Goal: Obtain resource: Download file/media

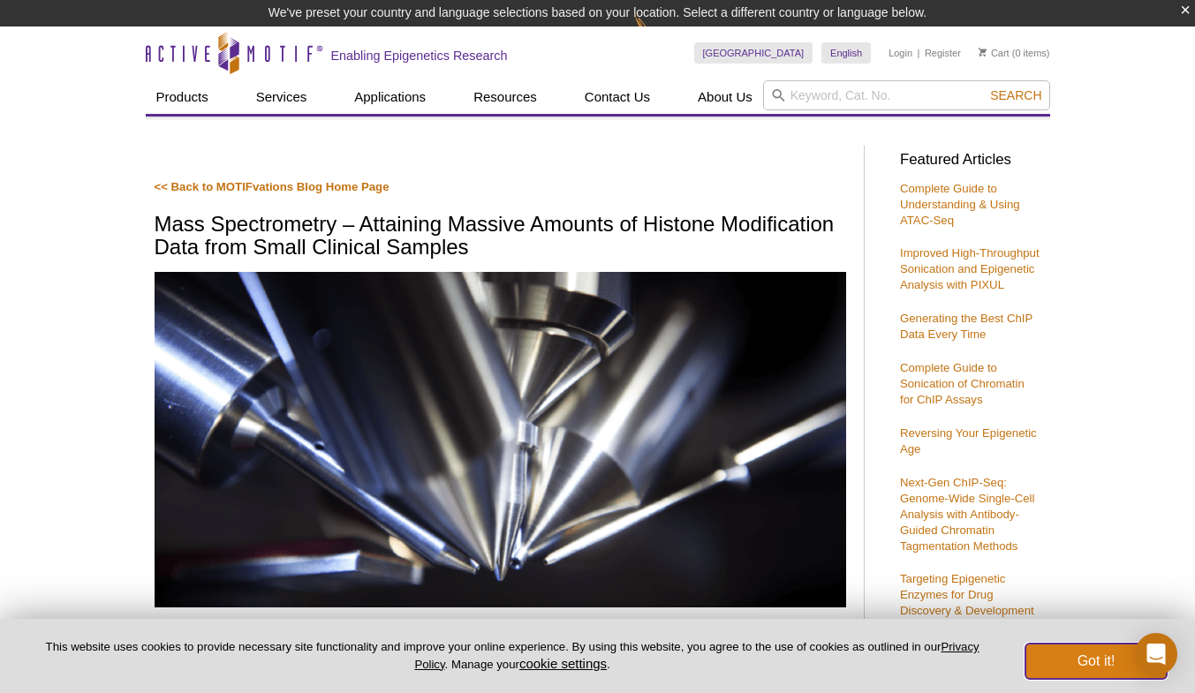
click at [1111, 655] on button "Got it!" at bounding box center [1095, 661] width 141 height 35
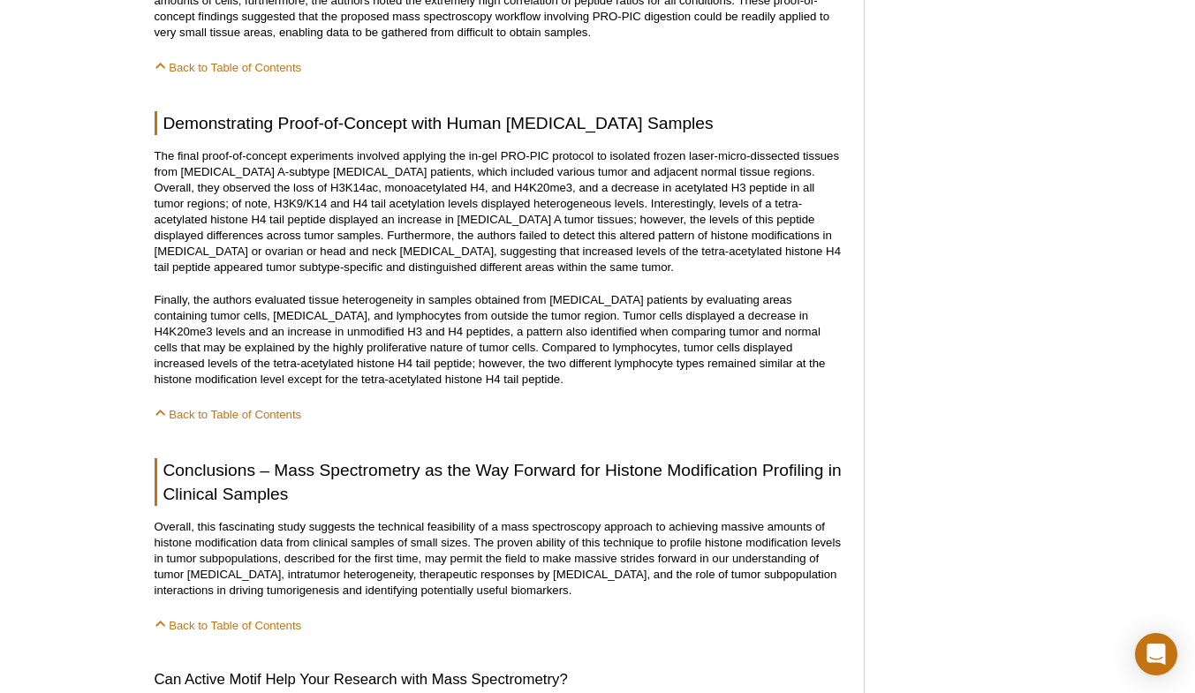
scroll to position [2492, 0]
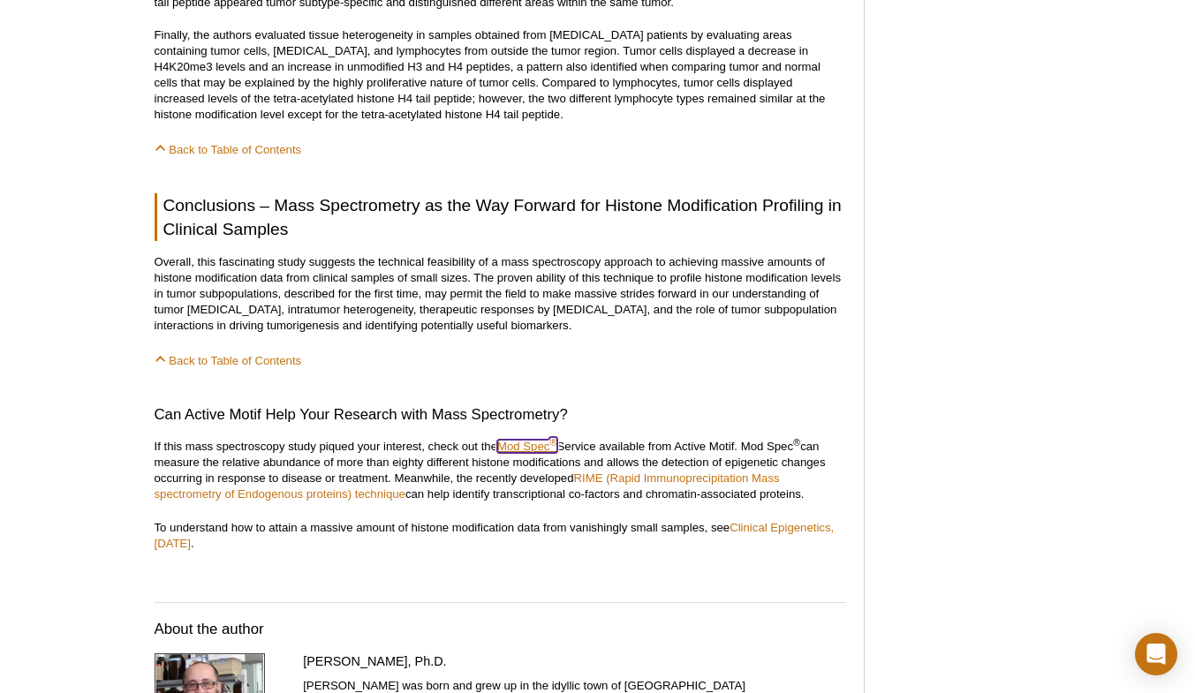
click at [518, 440] on link "Mod Spec ®" at bounding box center [527, 446] width 60 height 13
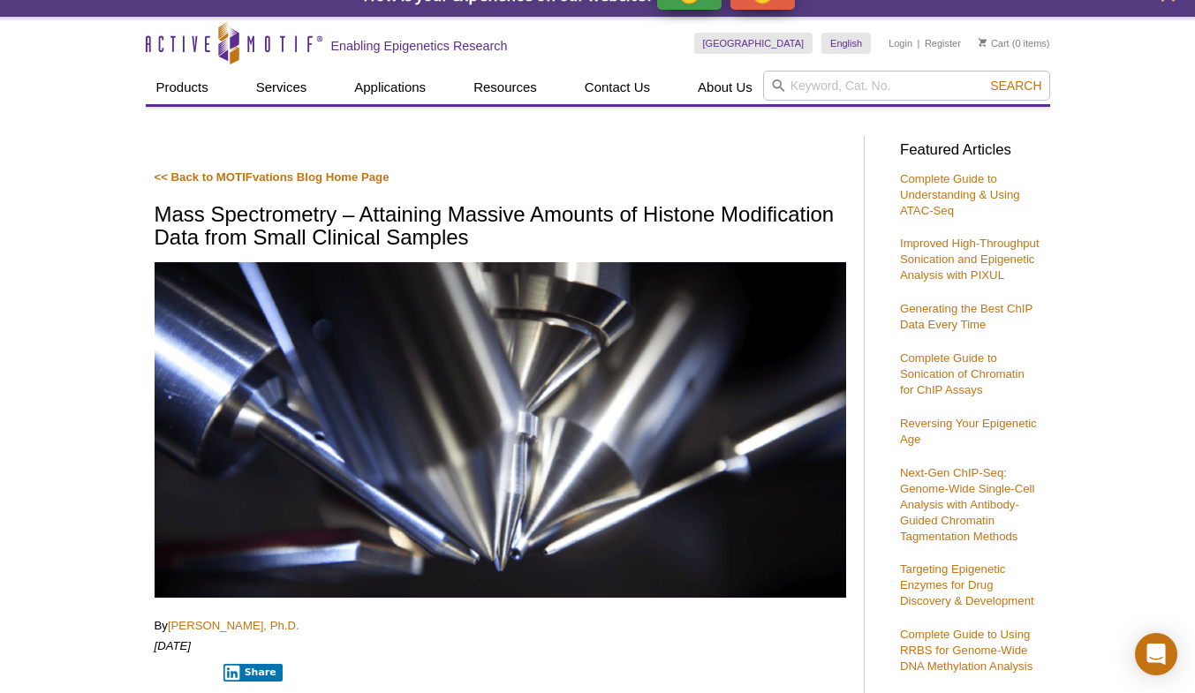
scroll to position [0, 0]
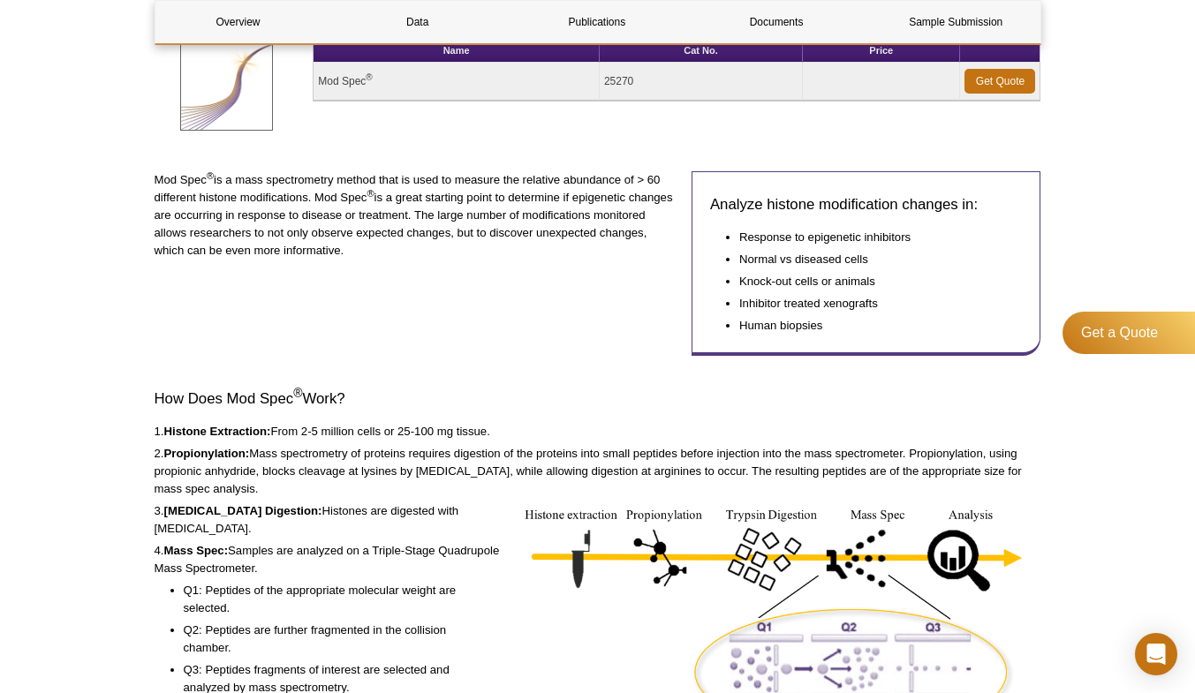
scroll to position [88, 0]
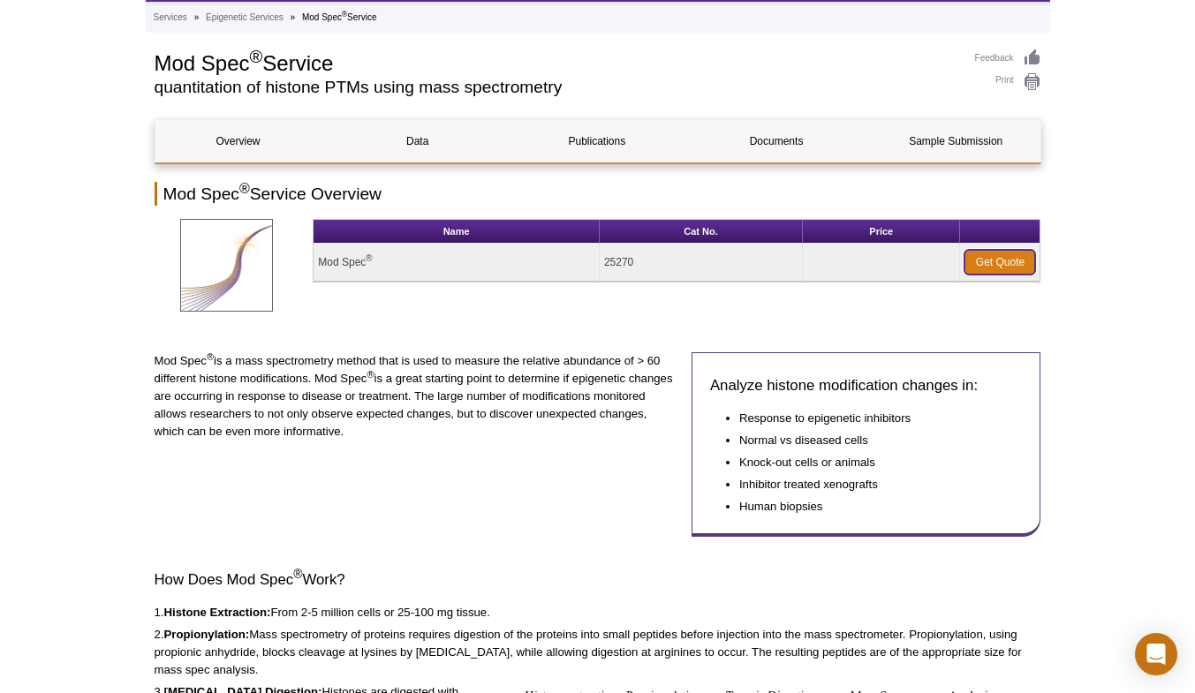
click at [1017, 265] on link "Get Quote" at bounding box center [999, 262] width 71 height 25
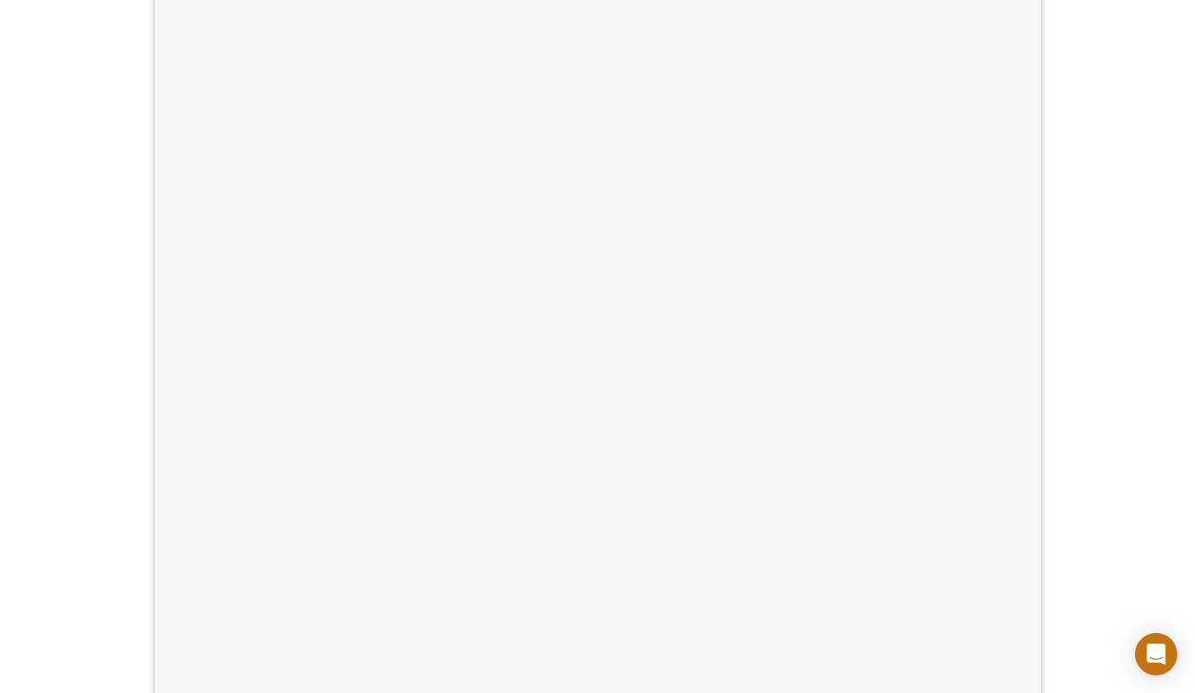
scroll to position [353, 0]
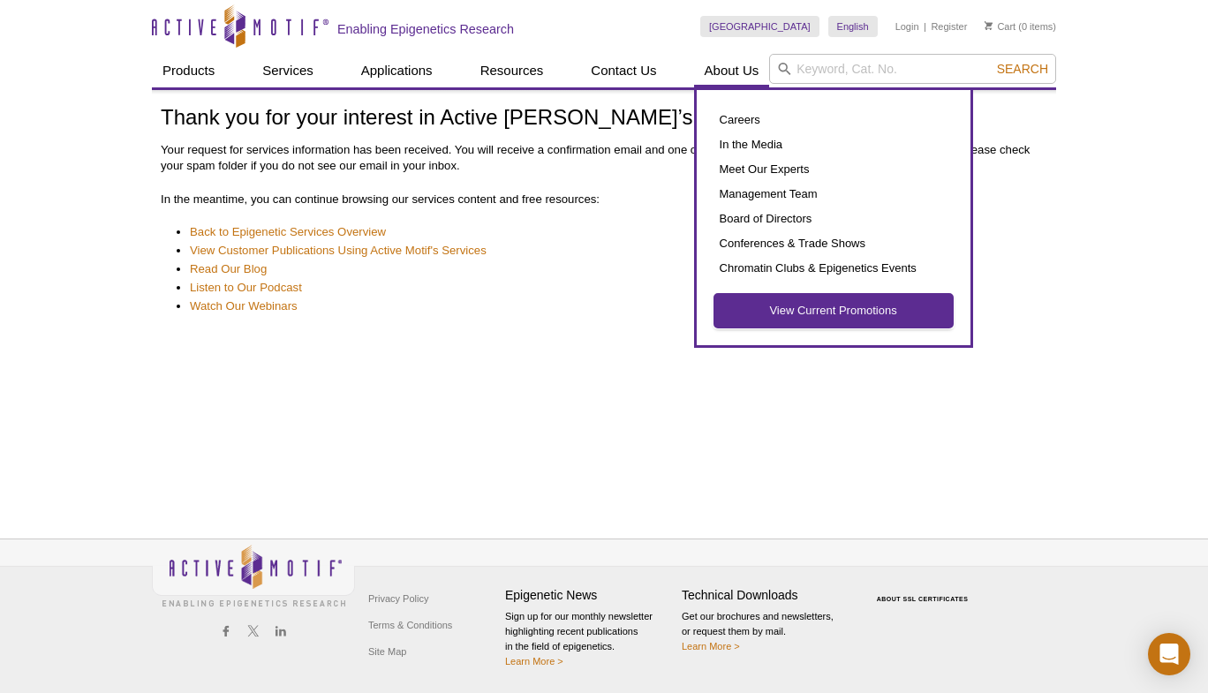
click at [820, 317] on link "View Current Promotions" at bounding box center [834, 311] width 238 height 34
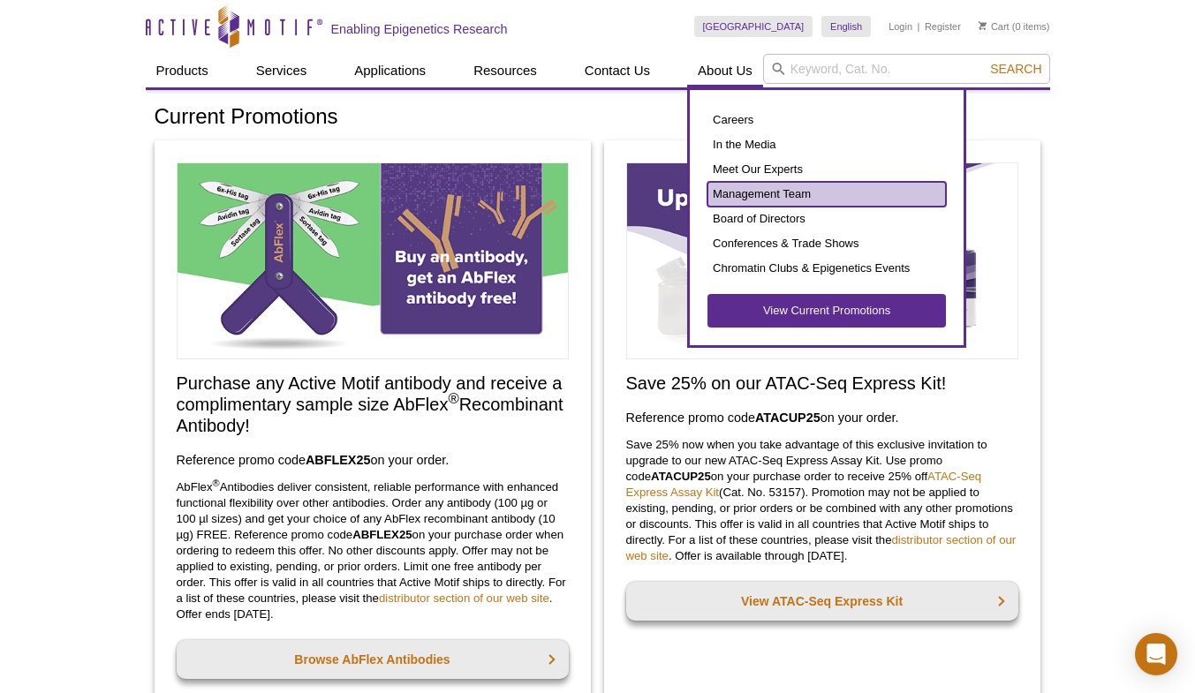
click at [759, 196] on link "Management Team" at bounding box center [826, 194] width 238 height 25
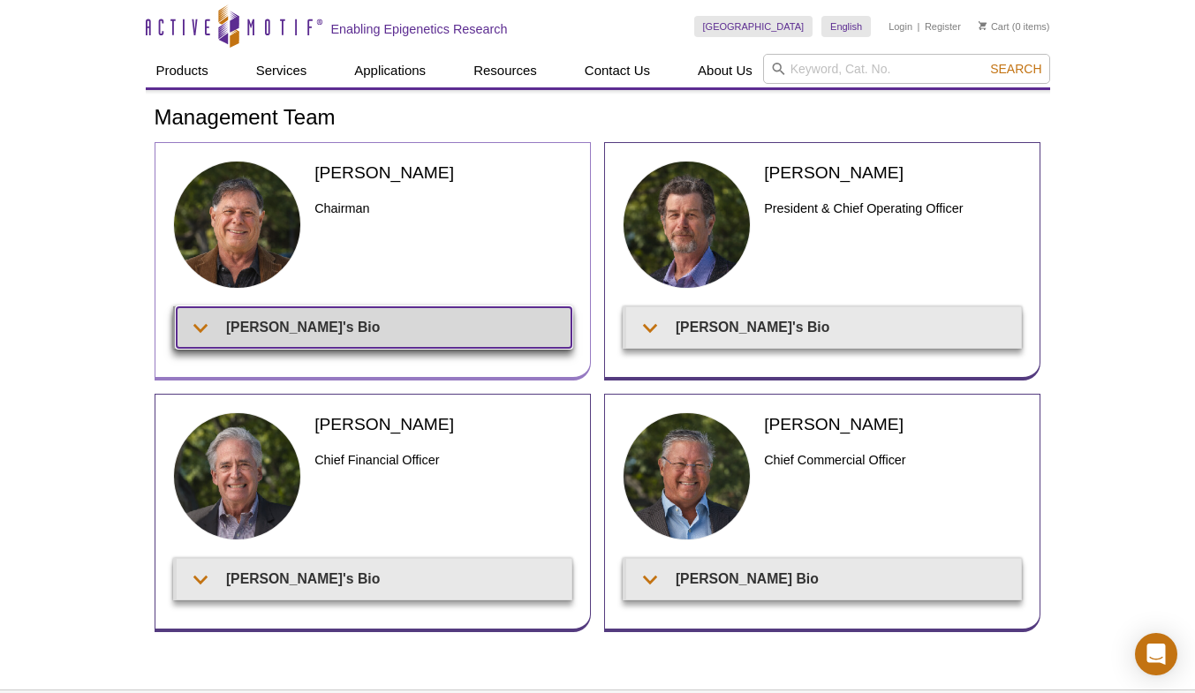
click at [259, 329] on summary "Joe's Bio" at bounding box center [374, 327] width 395 height 40
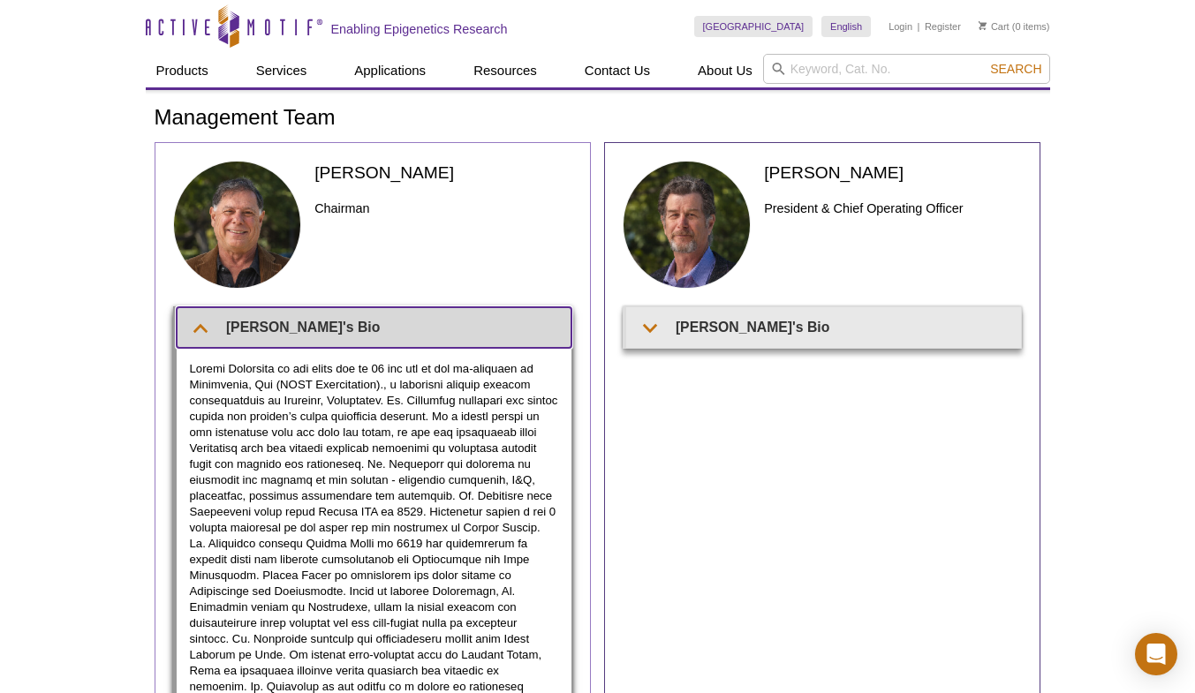
click at [255, 325] on summary "Joe's Bio" at bounding box center [374, 327] width 395 height 40
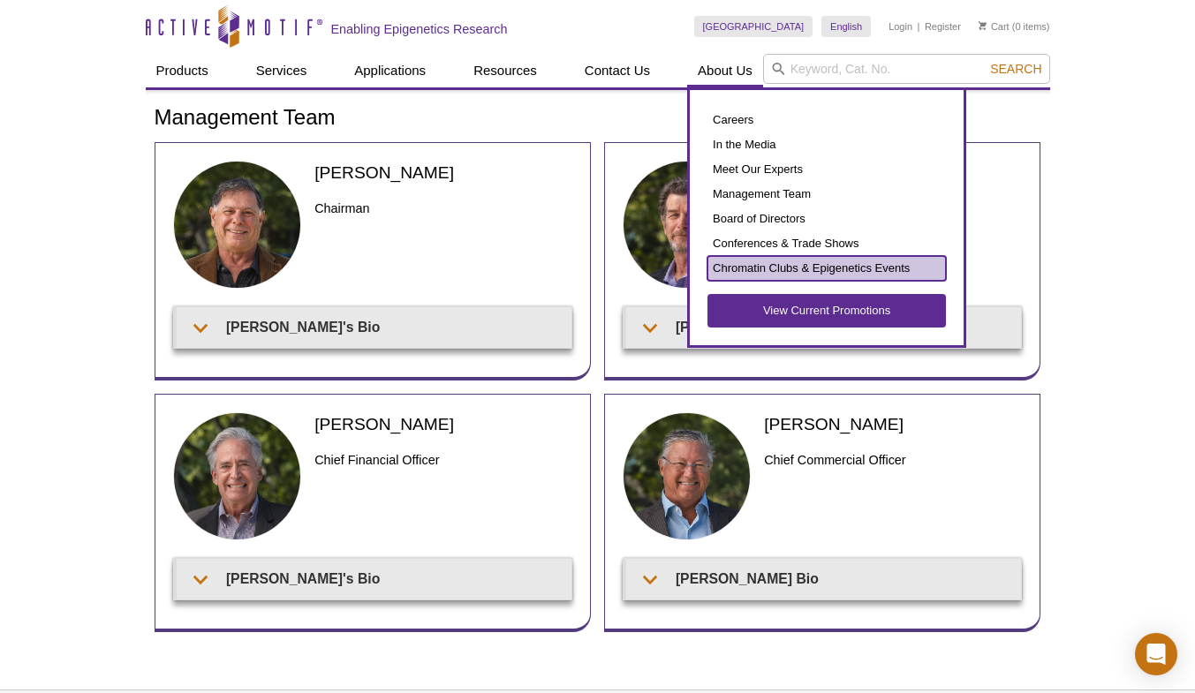
click at [753, 260] on link "Chromatin Clubs & Epigenetics Events" at bounding box center [826, 268] width 238 height 25
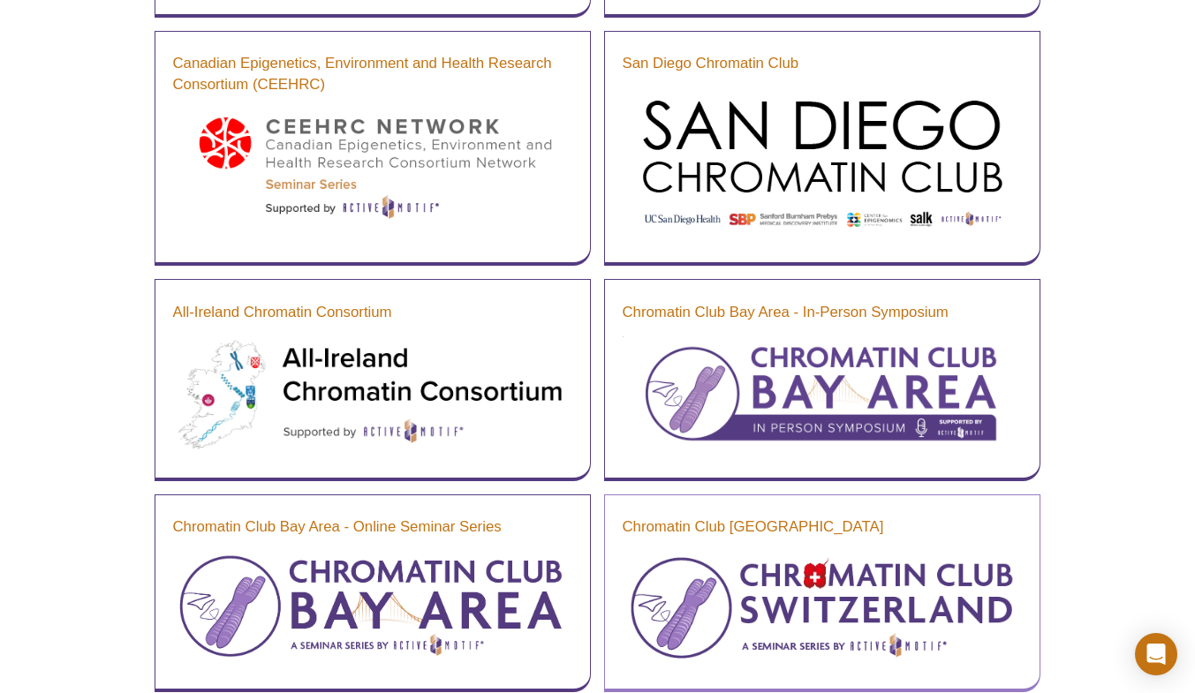
scroll to position [914, 0]
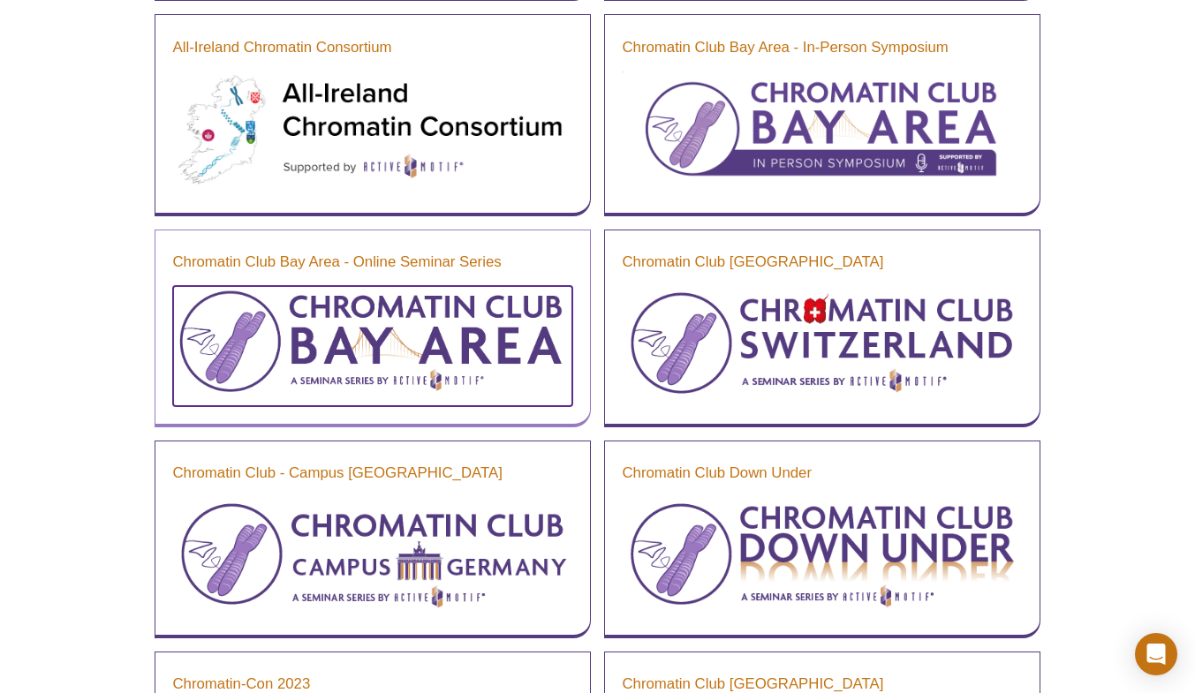
click at [333, 310] on img at bounding box center [372, 344] width 399 height 116
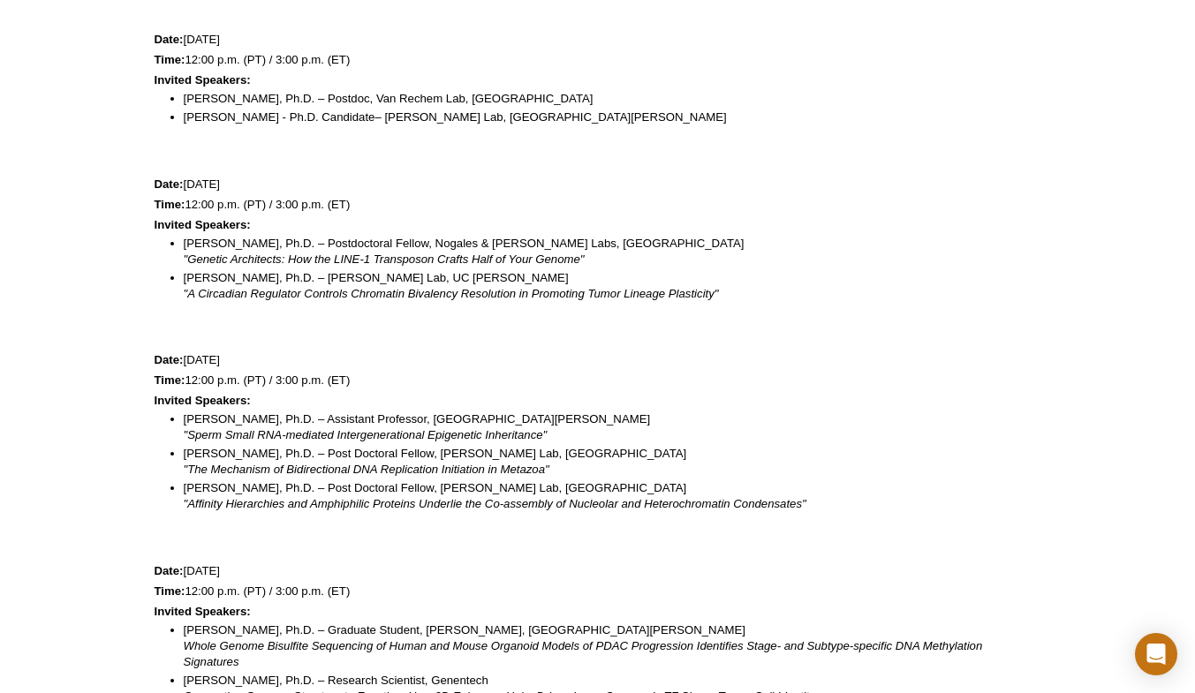
scroll to position [1325, 0]
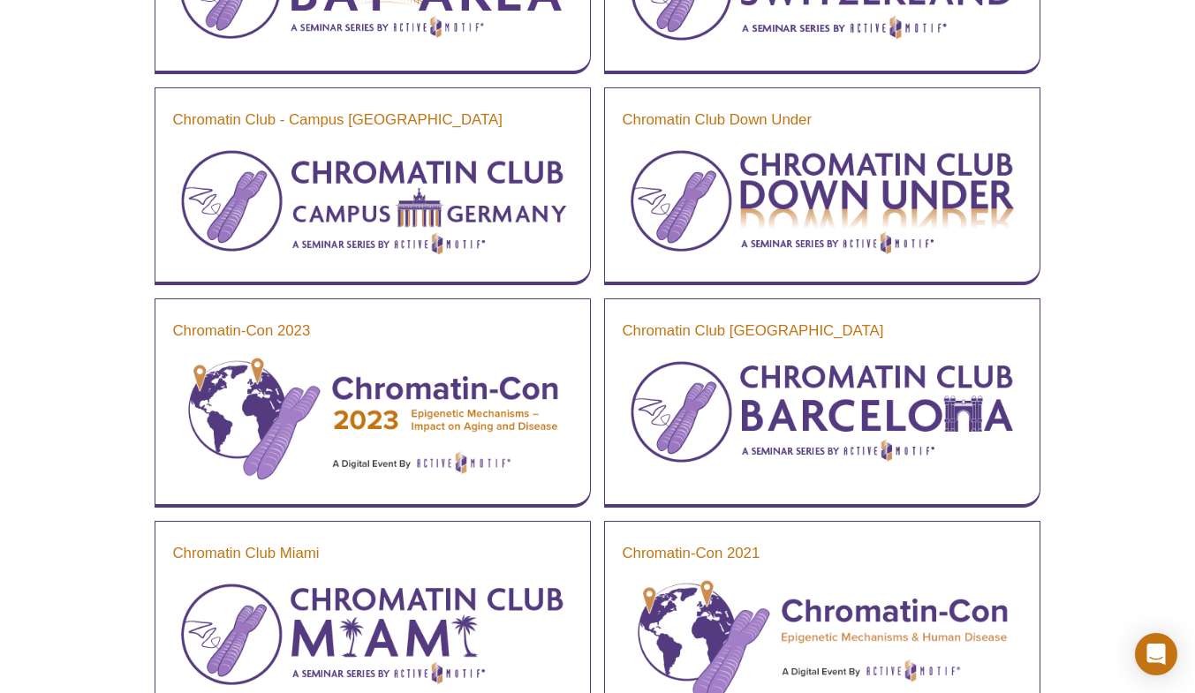
scroll to position [1444, 0]
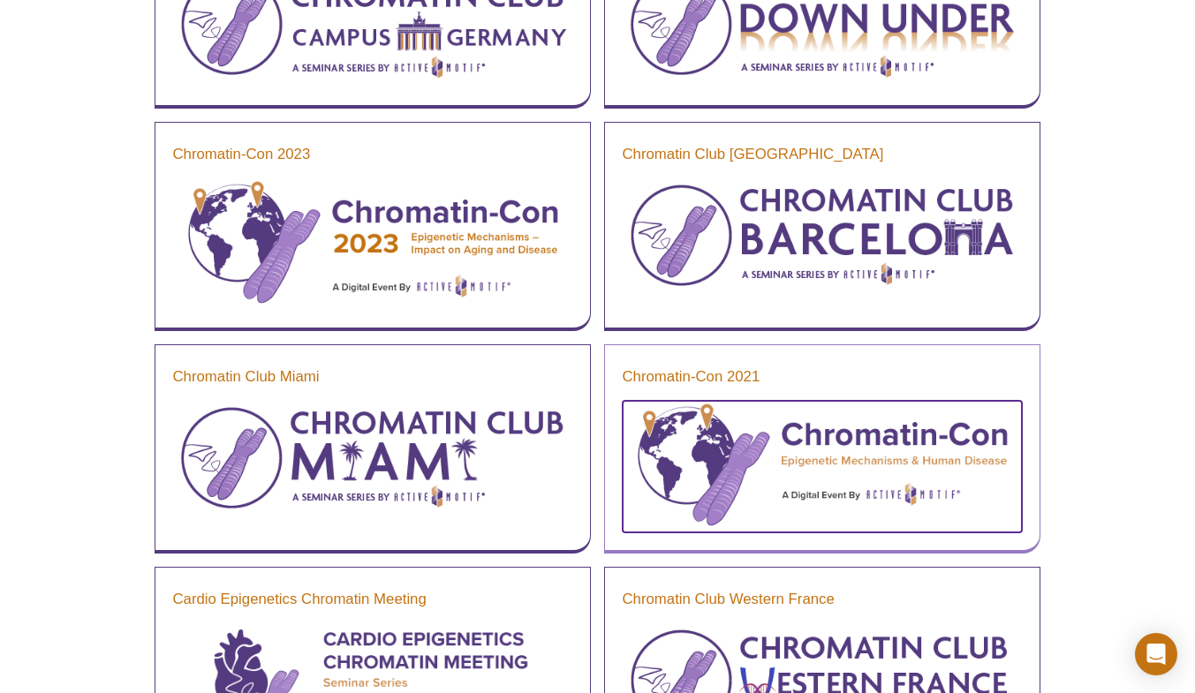
click at [742, 444] on img at bounding box center [822, 464] width 399 height 127
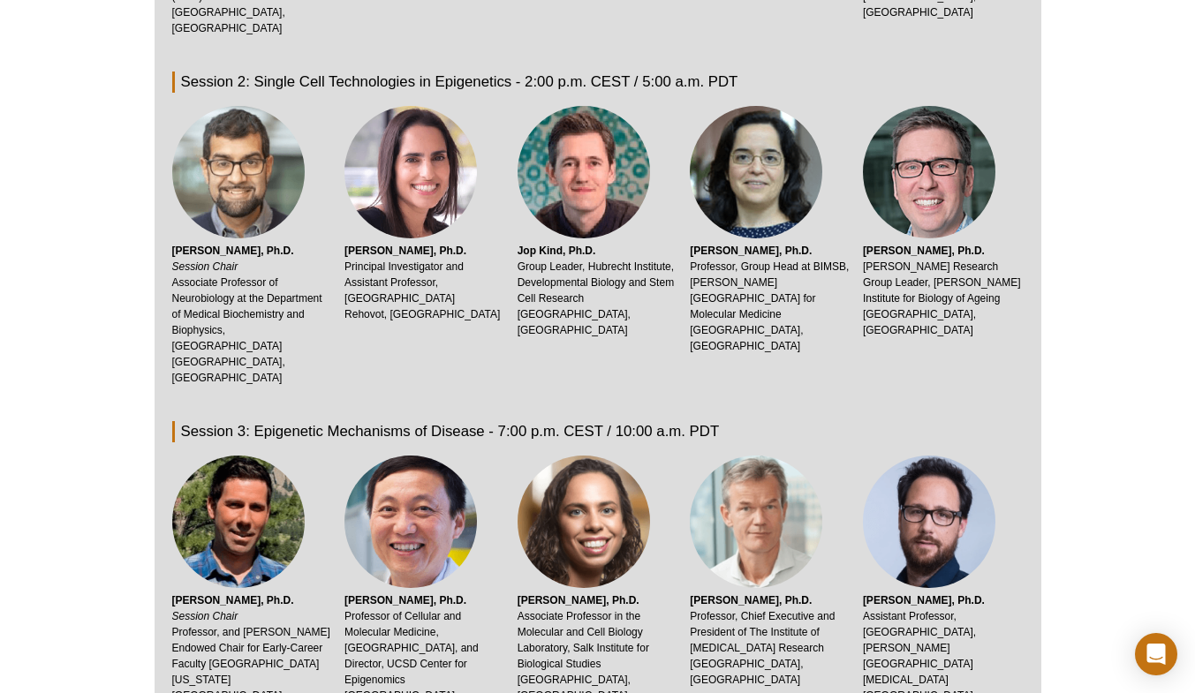
scroll to position [1413, 0]
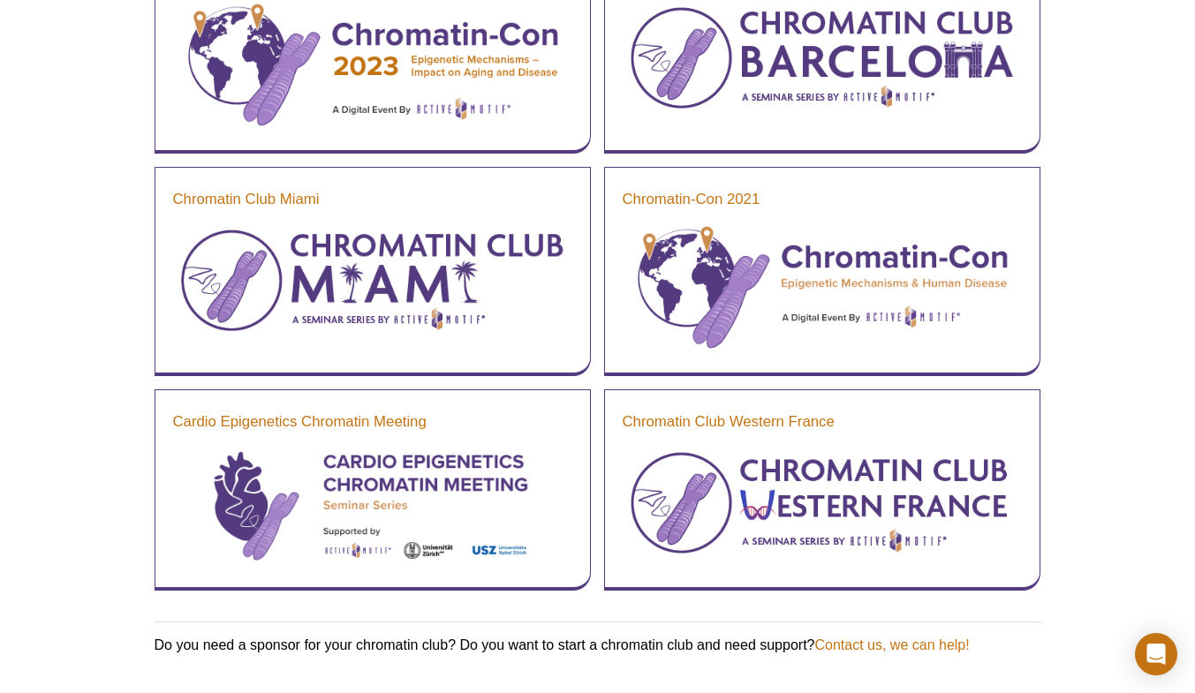
scroll to position [1766, 0]
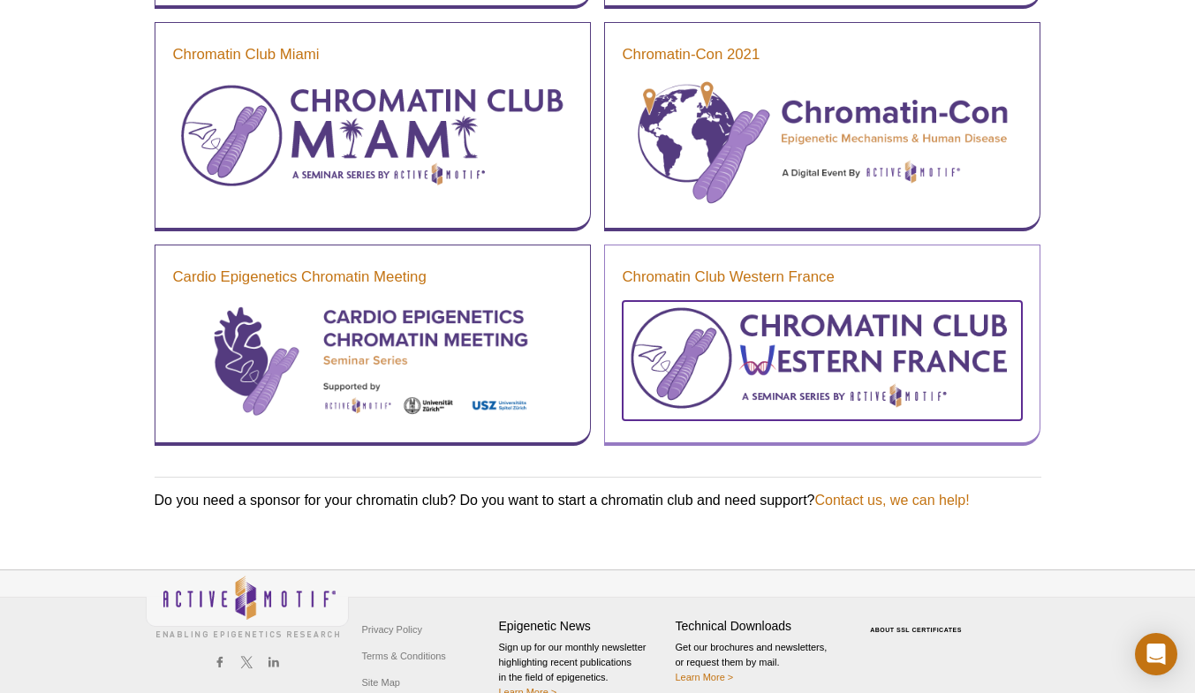
click at [808, 385] on img at bounding box center [822, 358] width 399 height 115
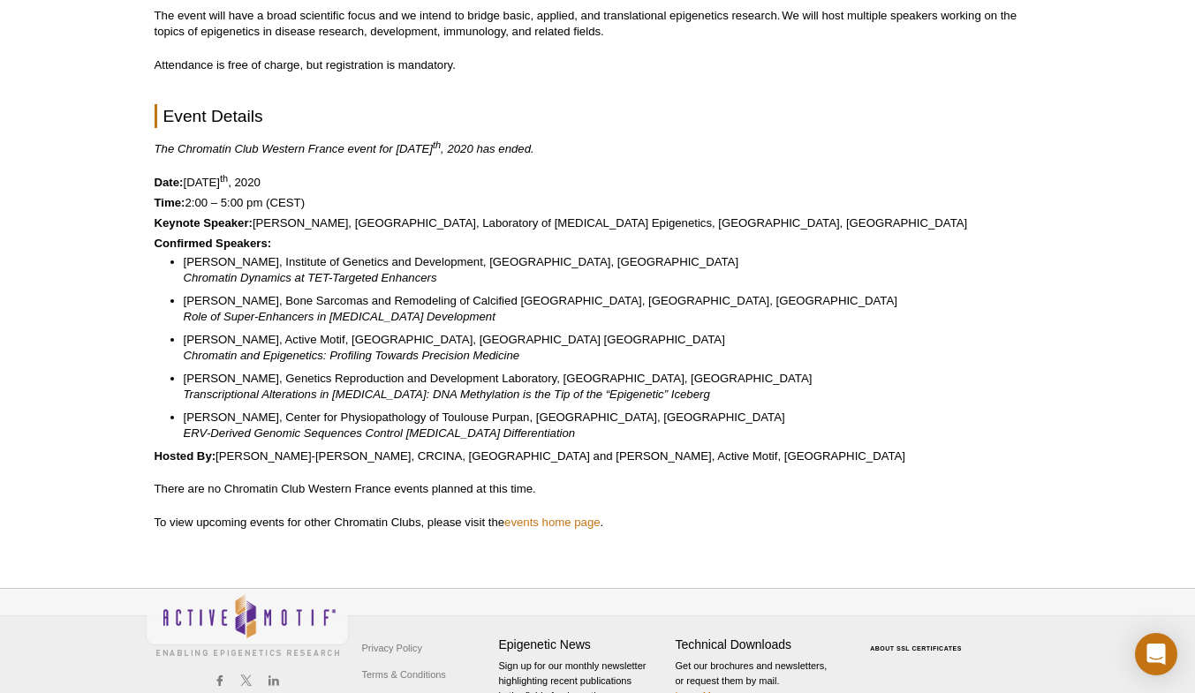
scroll to position [571, 0]
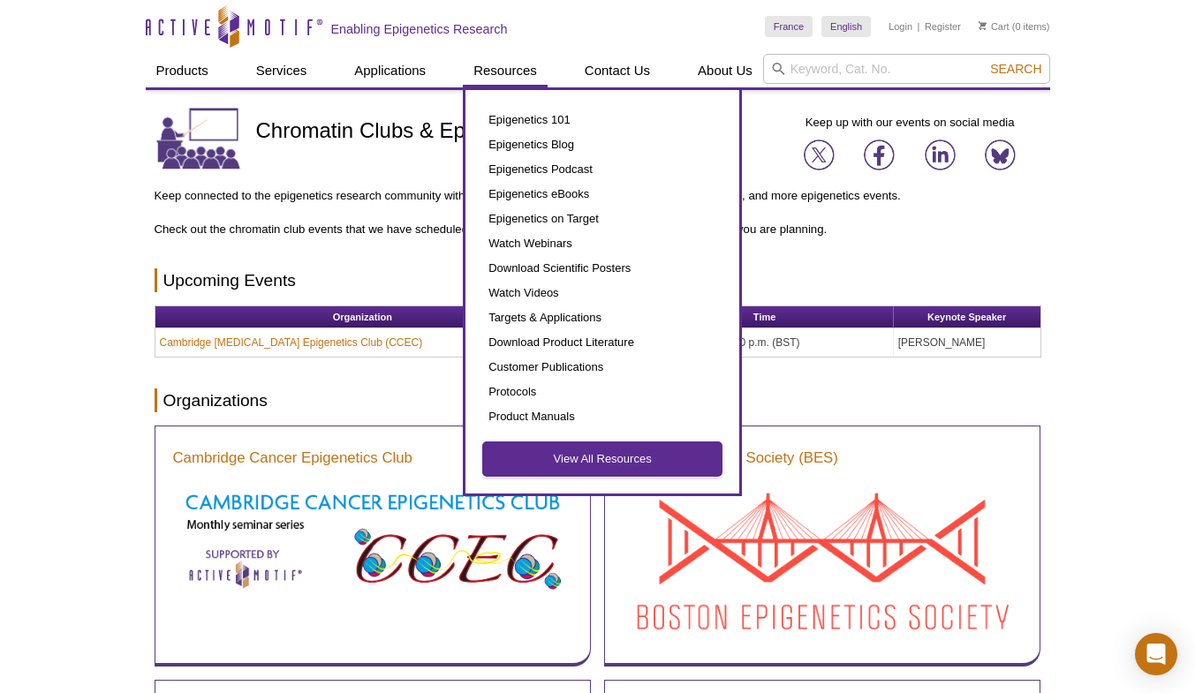
click at [589, 458] on link "View All Resources" at bounding box center [602, 459] width 238 height 34
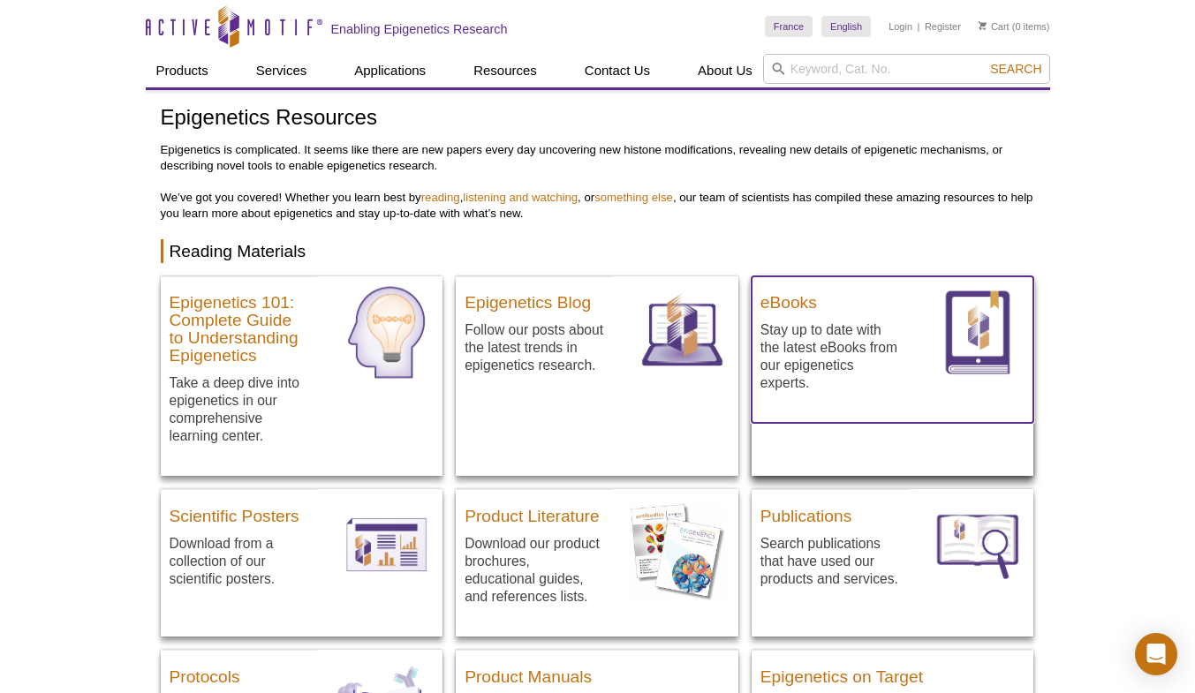
click at [838, 326] on p "Stay up to date with the latest eBooks from our epigenetics experts." at bounding box center [830, 357] width 140 height 72
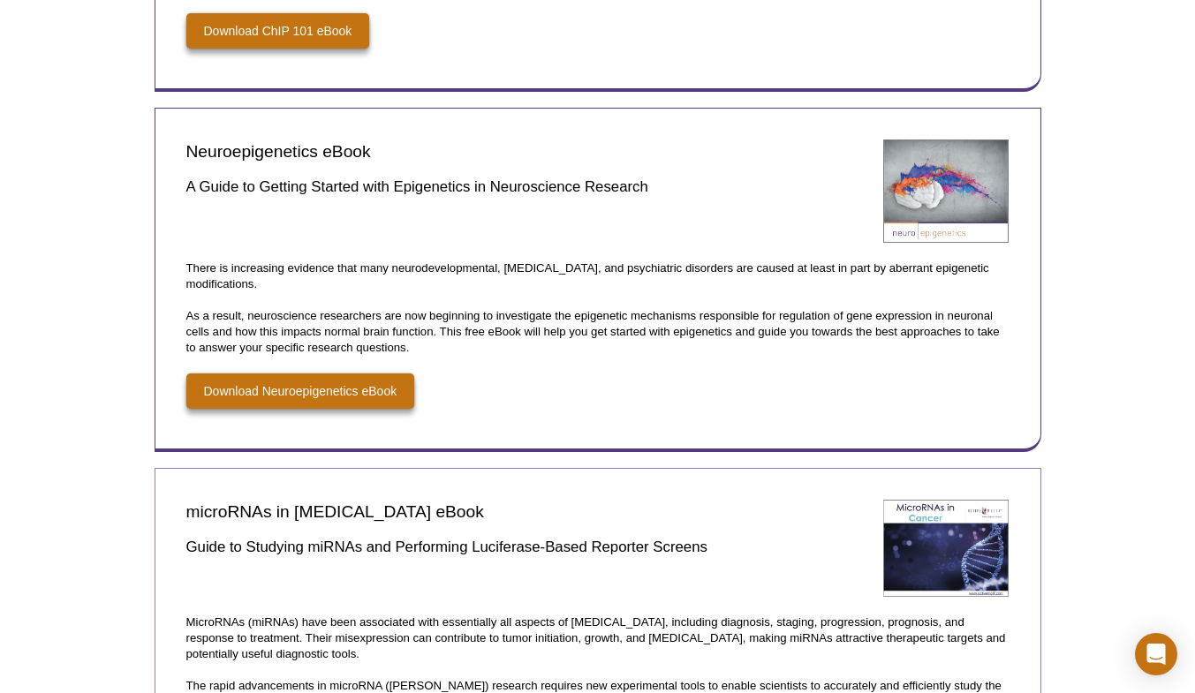
scroll to position [2041, 0]
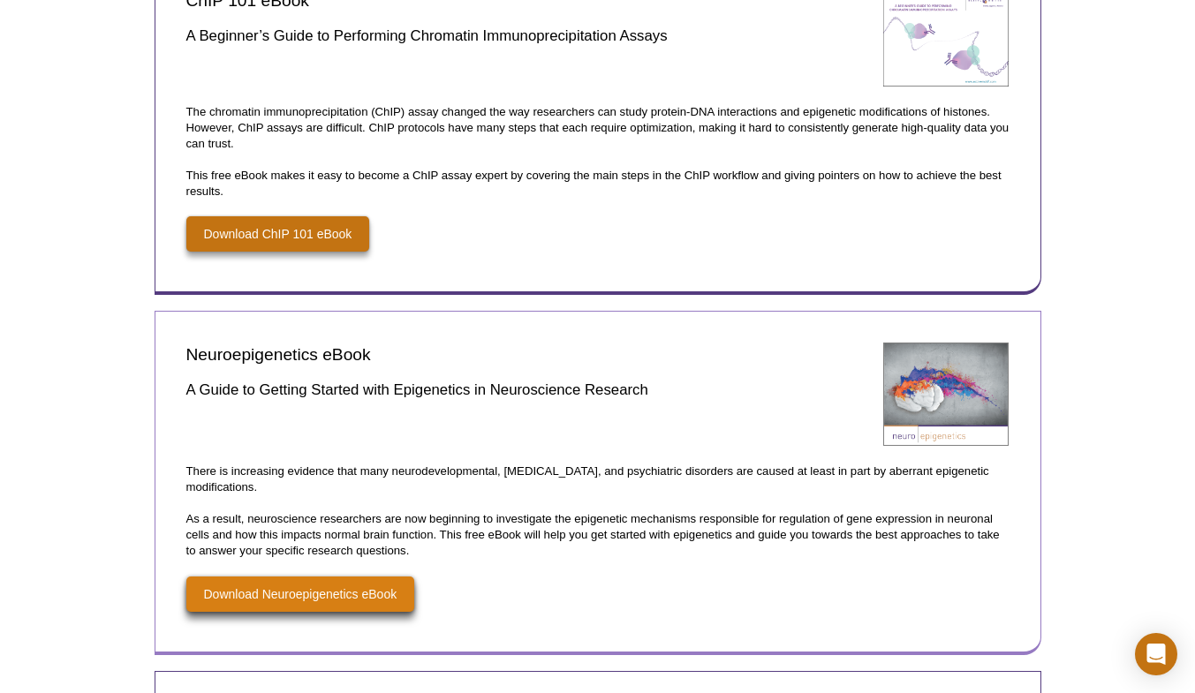
click at [231, 611] on div "There is increasing evidence that many neurodevelopmental, neurodegenerative, a…" at bounding box center [598, 549] width 850 height 170
click at [229, 603] on link "Download Neuroepigenetics eBook" at bounding box center [300, 594] width 229 height 35
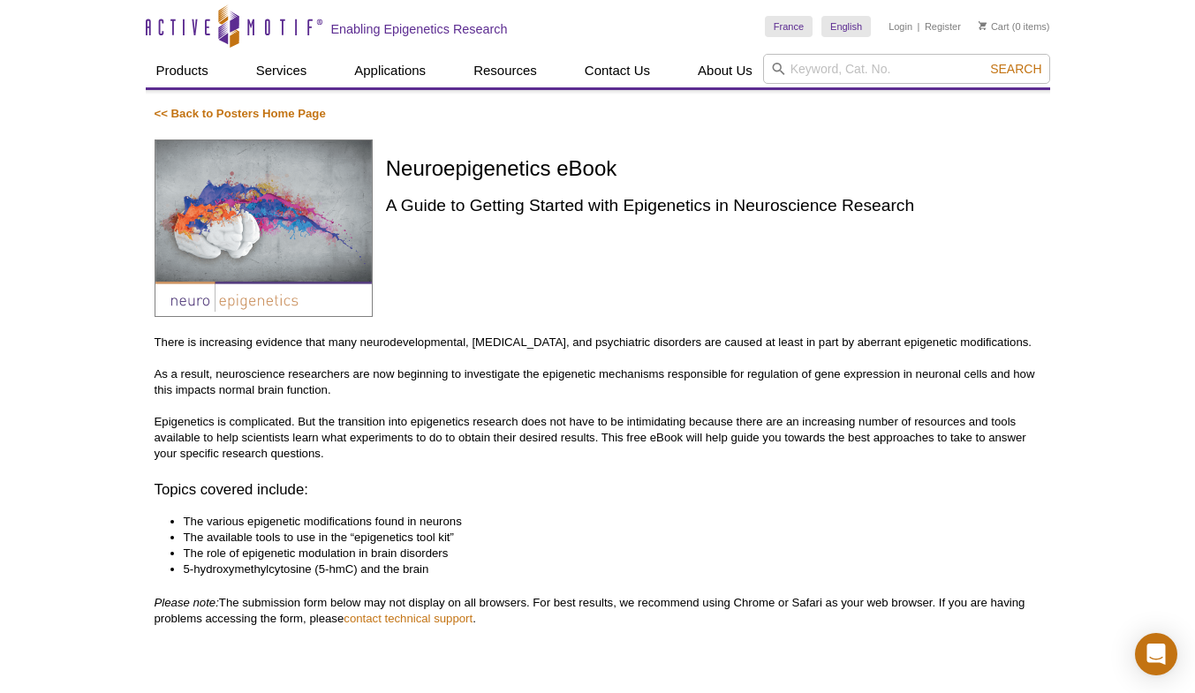
scroll to position [353, 0]
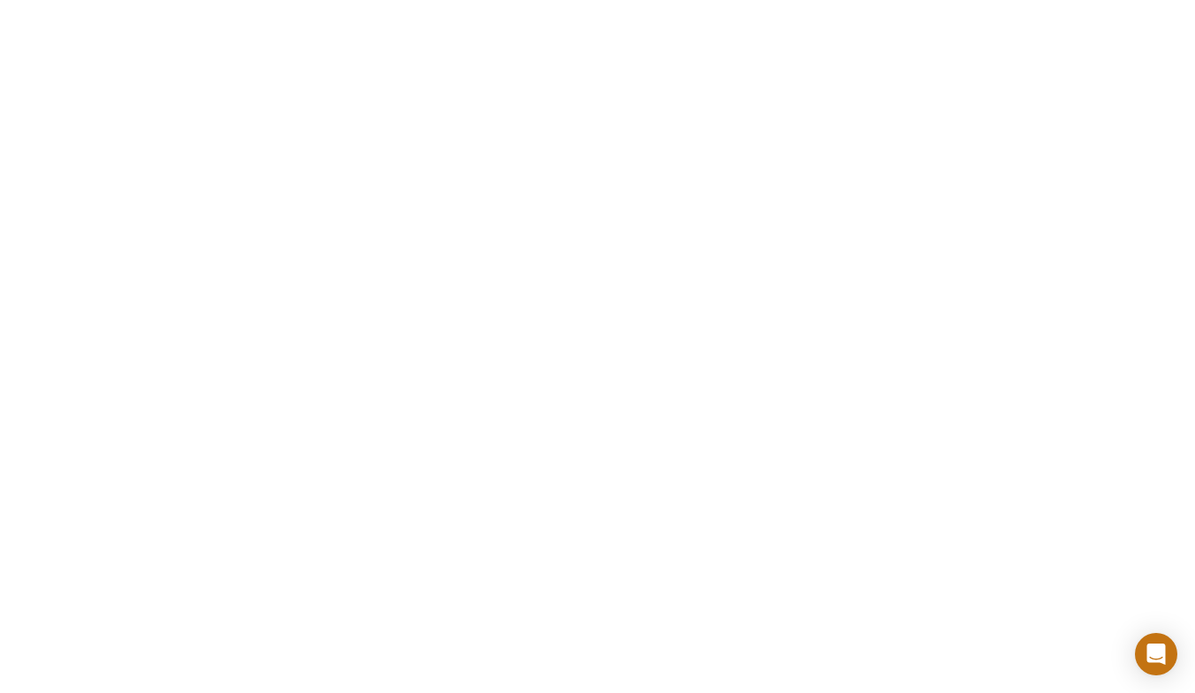
scroll to position [883, 0]
